Goal: Information Seeking & Learning: Find specific fact

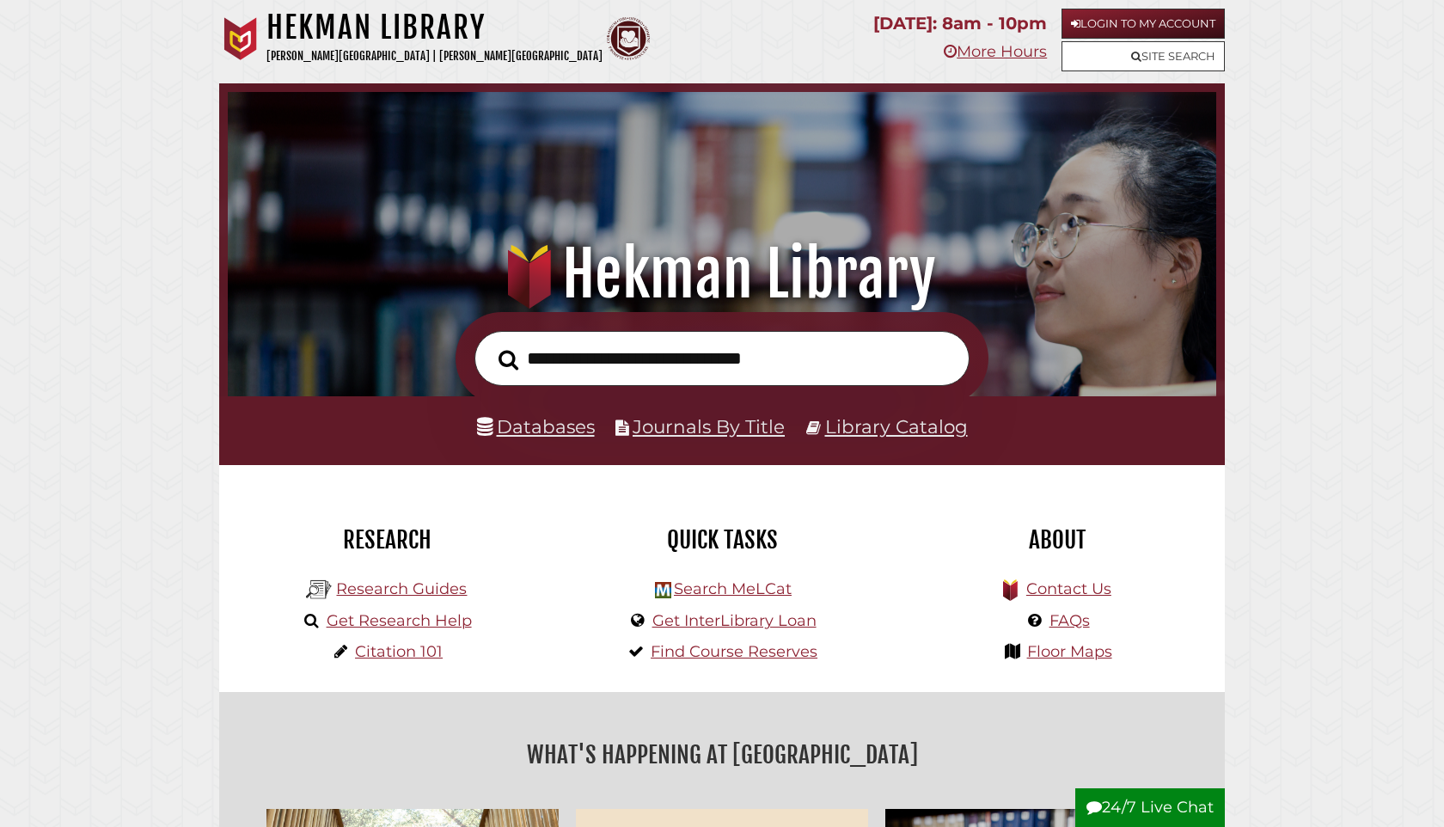
scroll to position [327, 980]
click at [554, 418] on link "Databases" at bounding box center [536, 426] width 118 height 22
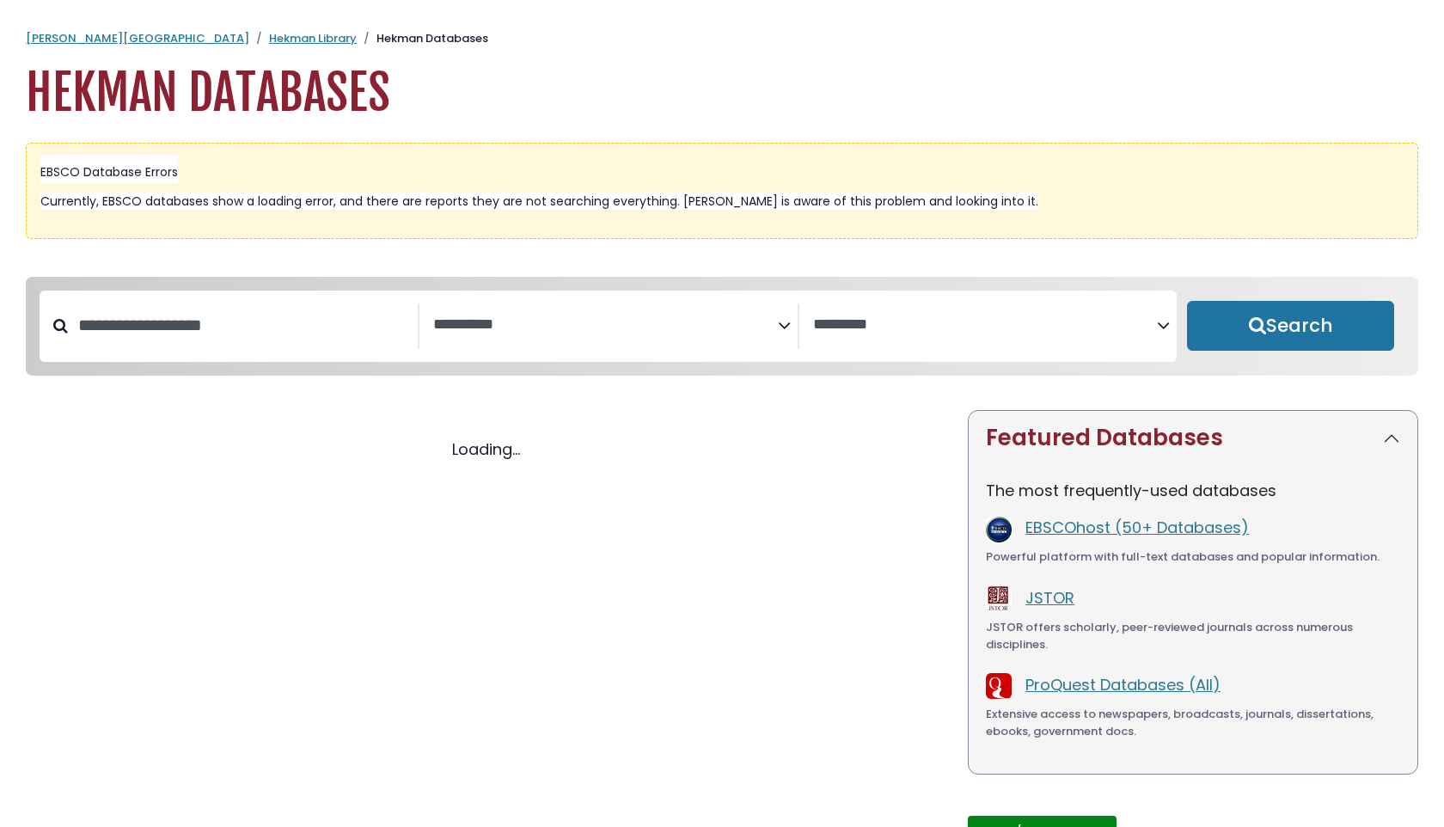
select select "Database Subject Filter"
select select "Database Vendors Filter"
select select "Database Subject Filter"
select select "Database Vendors Filter"
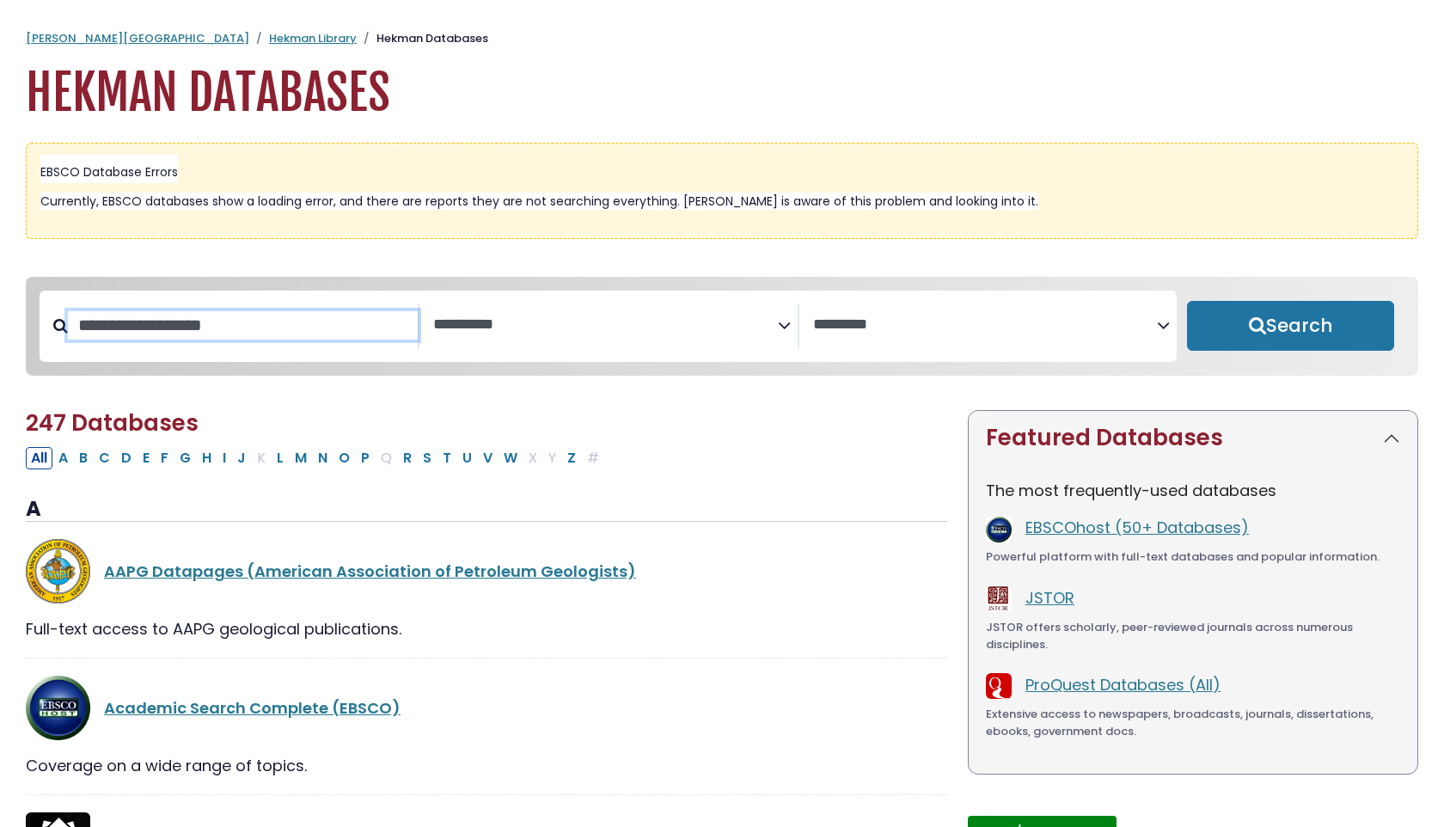
click at [285, 326] on input "Search database by title or keyword" at bounding box center [243, 325] width 350 height 28
type input "********"
click at [1187, 301] on button "Search" at bounding box center [1290, 326] width 207 height 50
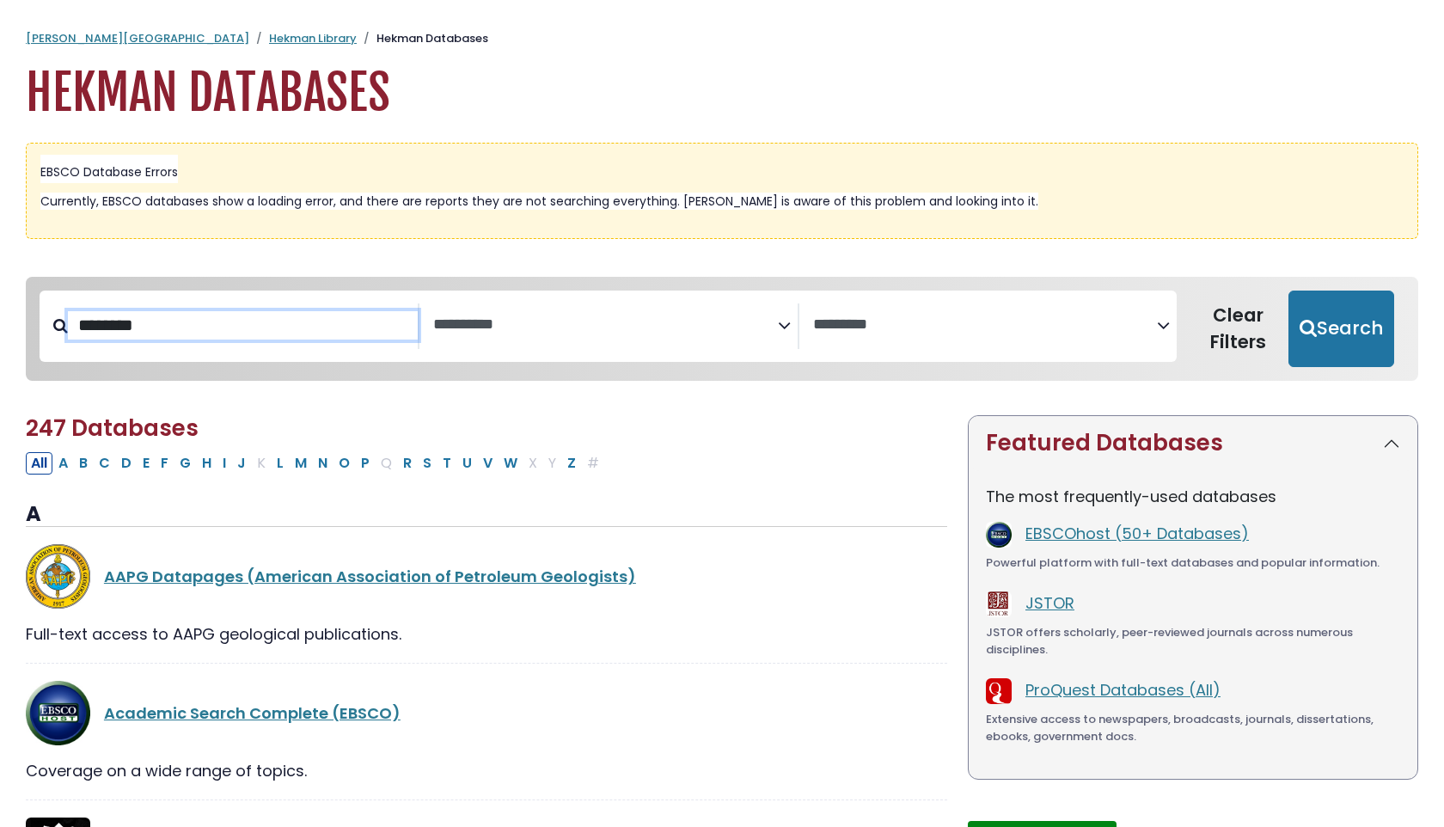
select select "Database Subject Filter"
select select "Database Vendors Filter"
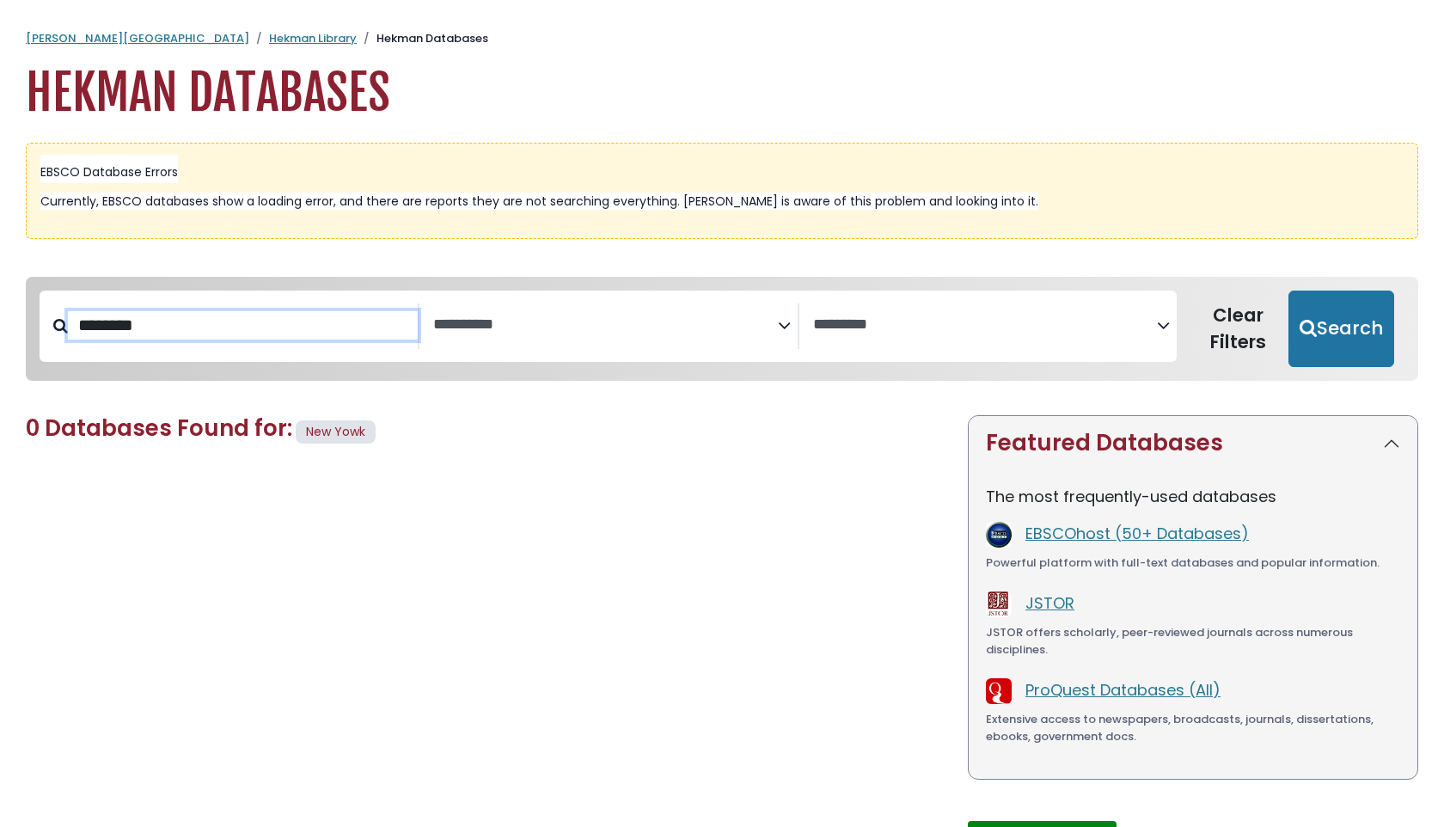
type input "********"
click at [1288, 290] on button "Search" at bounding box center [1341, 328] width 106 height 77
select select "Database Subject Filter"
select select "Database Vendors Filter"
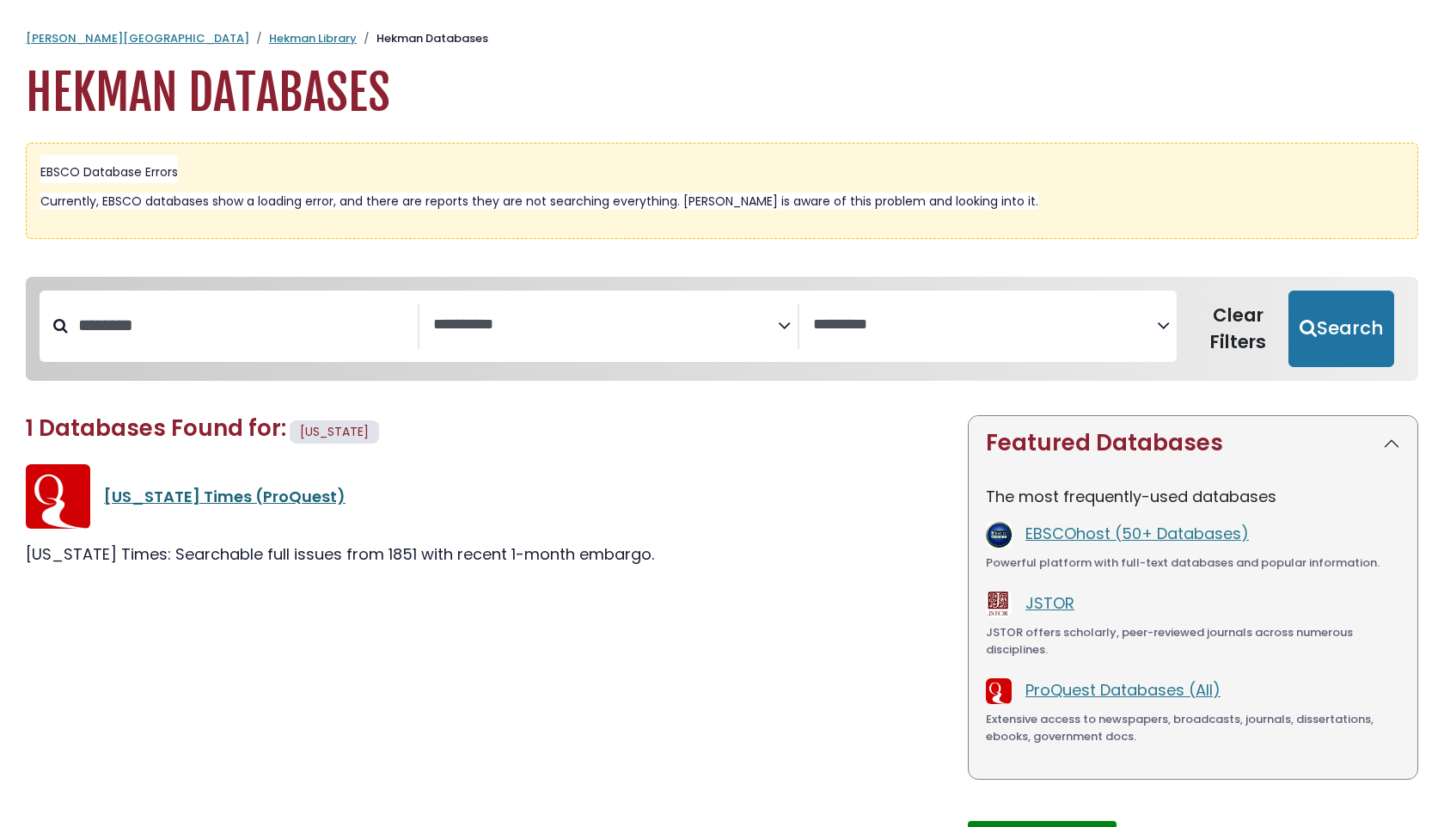
click at [167, 495] on link "New York Times (ProQuest)" at bounding box center [224, 495] width 241 height 21
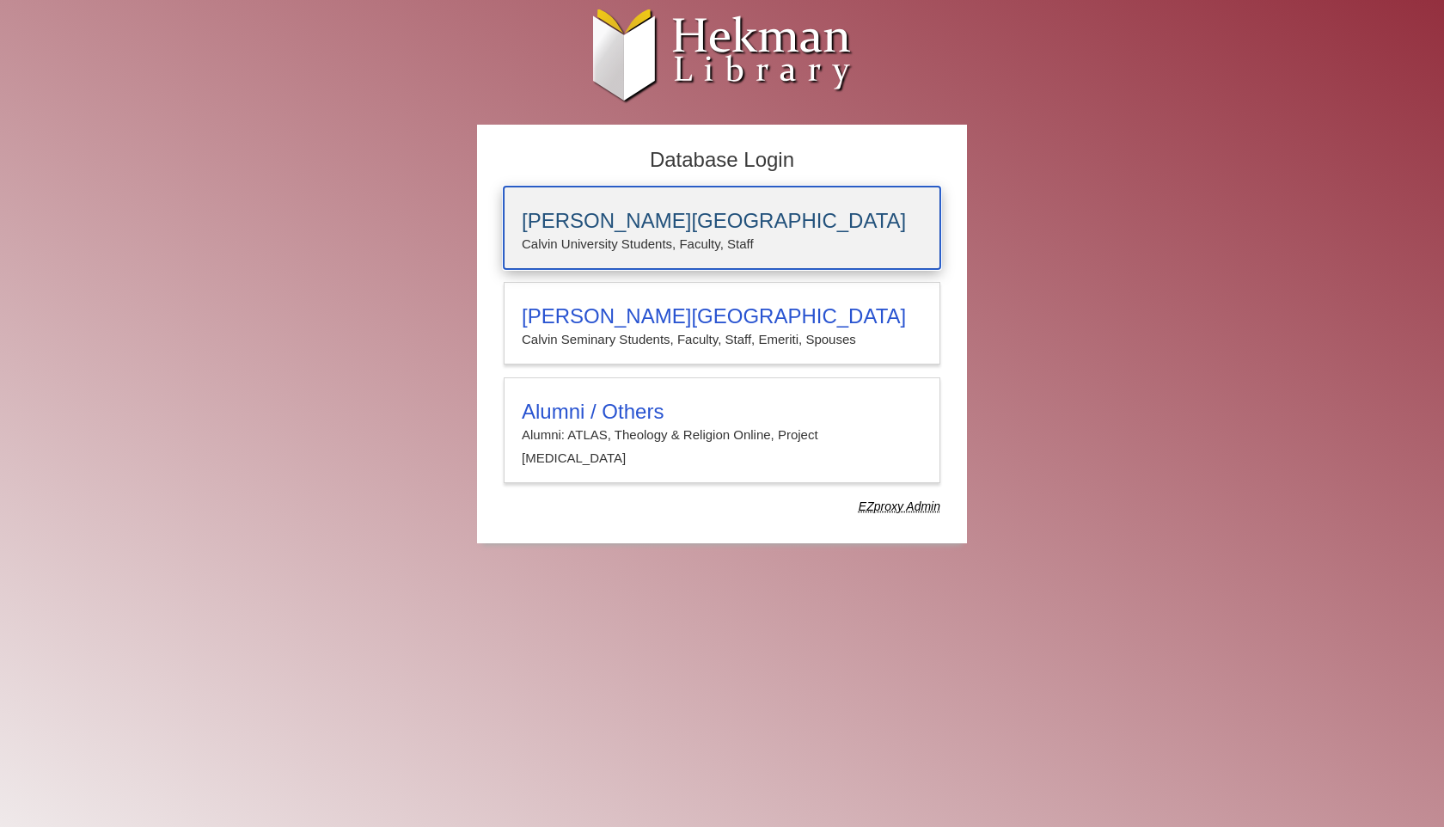
click at [640, 227] on h3 "Calvin University" at bounding box center [722, 221] width 400 height 24
